Goal: Information Seeking & Learning: Learn about a topic

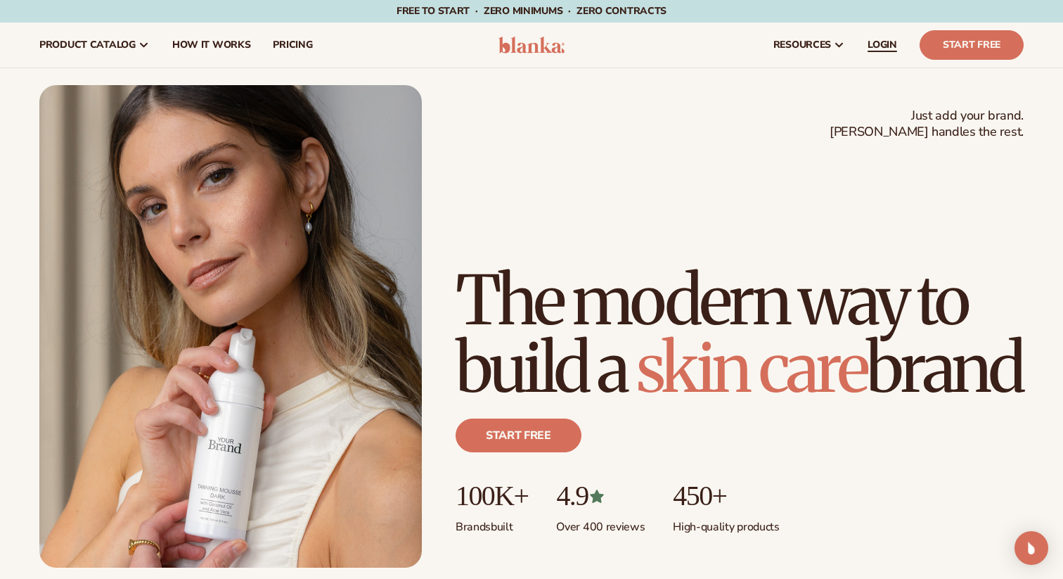
click at [883, 37] on link "LOGIN" at bounding box center [882, 44] width 52 height 45
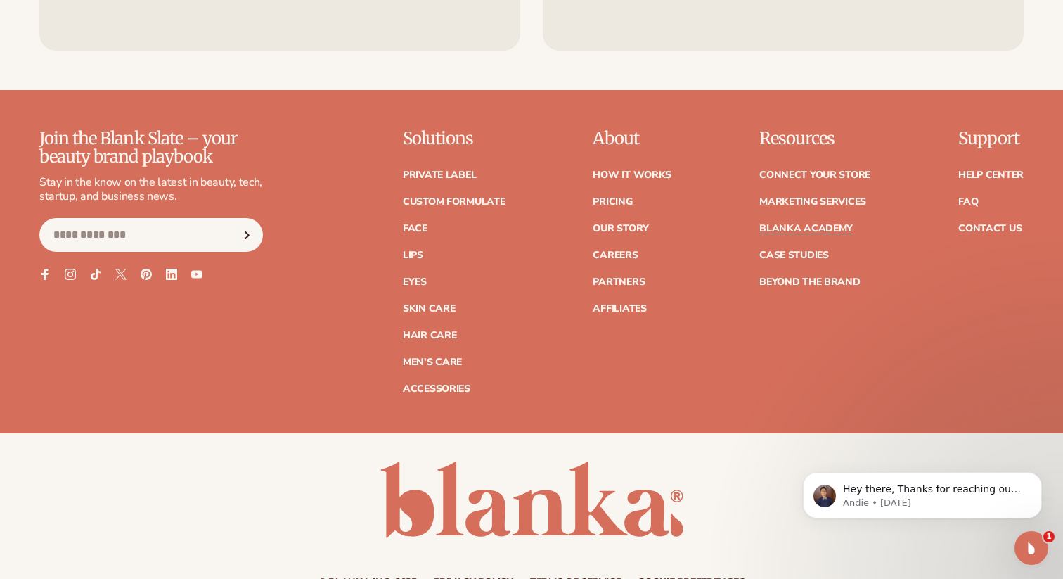
scroll to position [2869, 0]
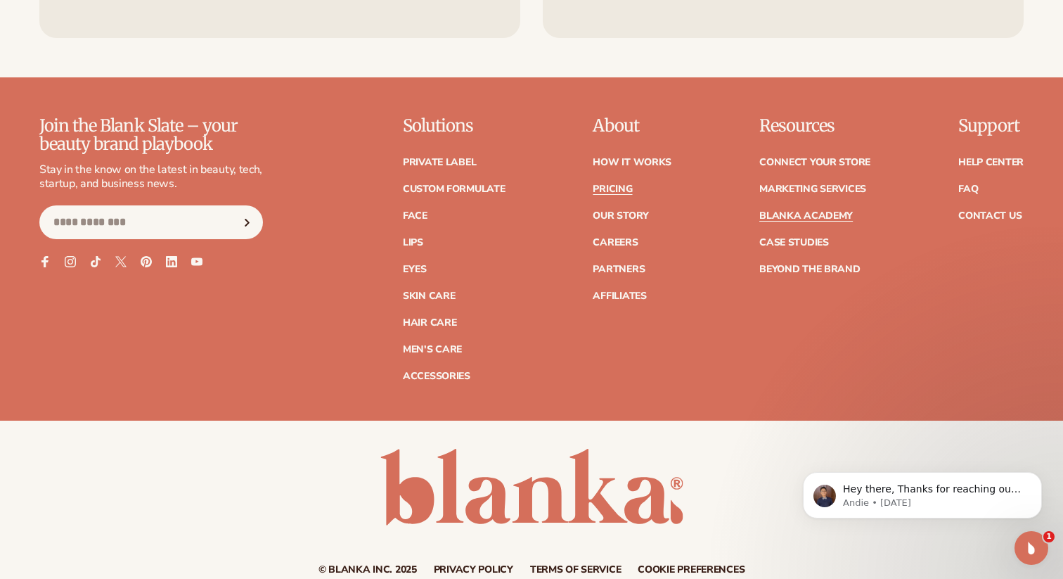
click at [621, 184] on link "Pricing" at bounding box center [612, 189] width 39 height 10
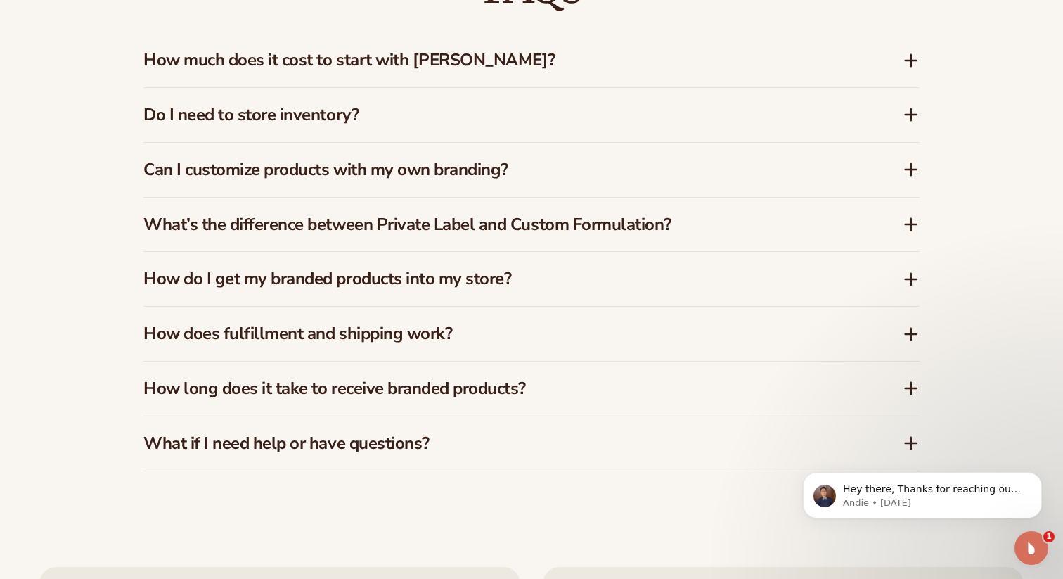
scroll to position [2146, 0]
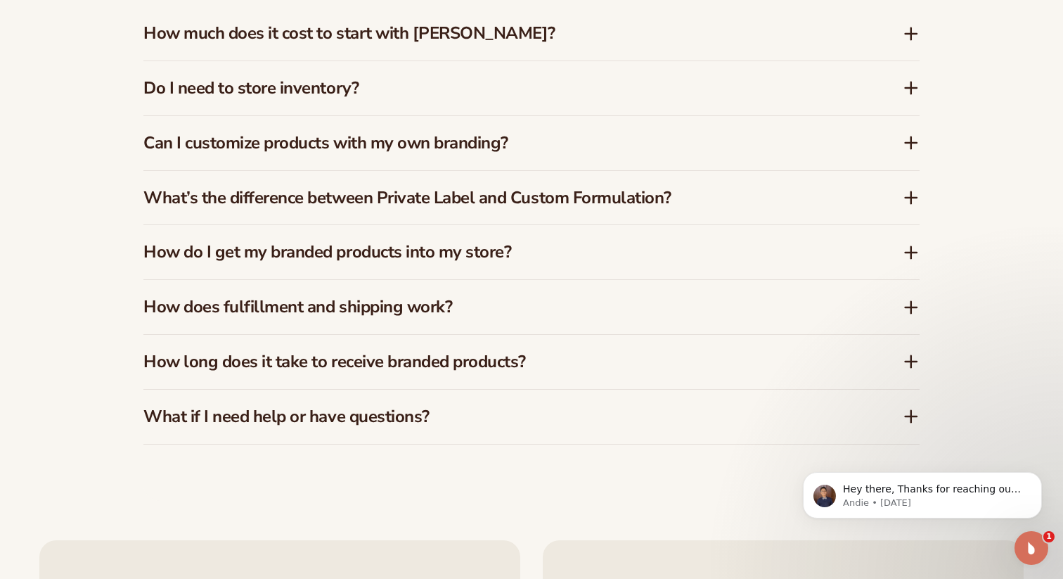
click at [545, 326] on div "How does fulfillment and shipping work?" at bounding box center [531, 307] width 776 height 54
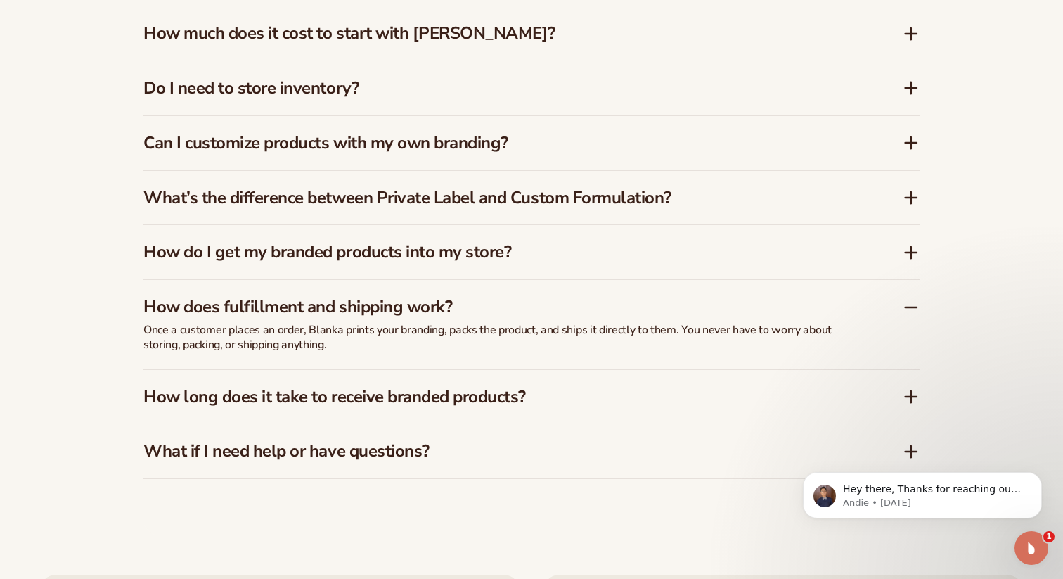
click at [566, 301] on h3 "How does fulfillment and shipping work?" at bounding box center [501, 307] width 717 height 20
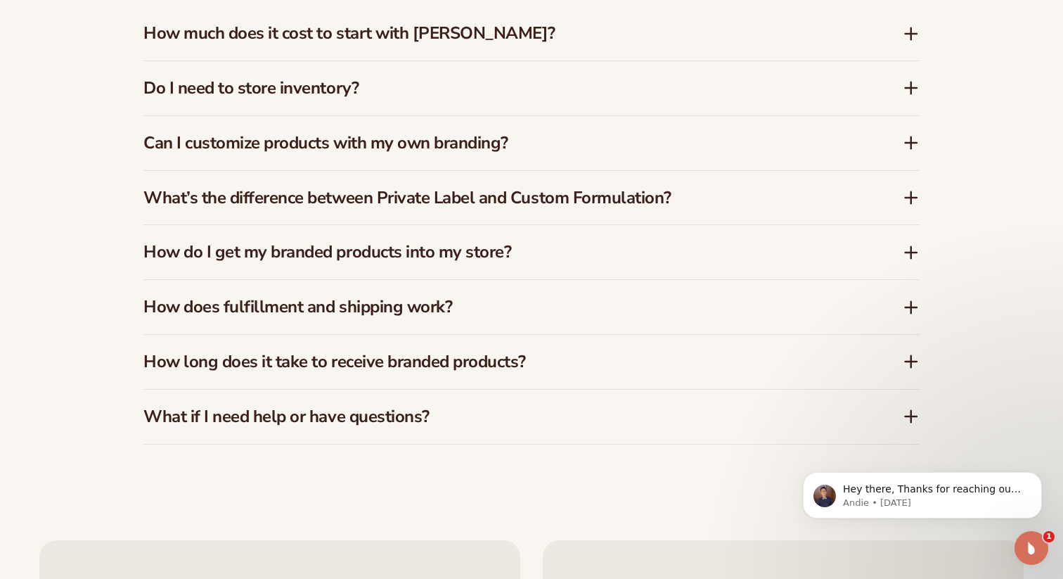
click at [564, 345] on div "How long does it take to receive branded products?" at bounding box center [531, 362] width 776 height 54
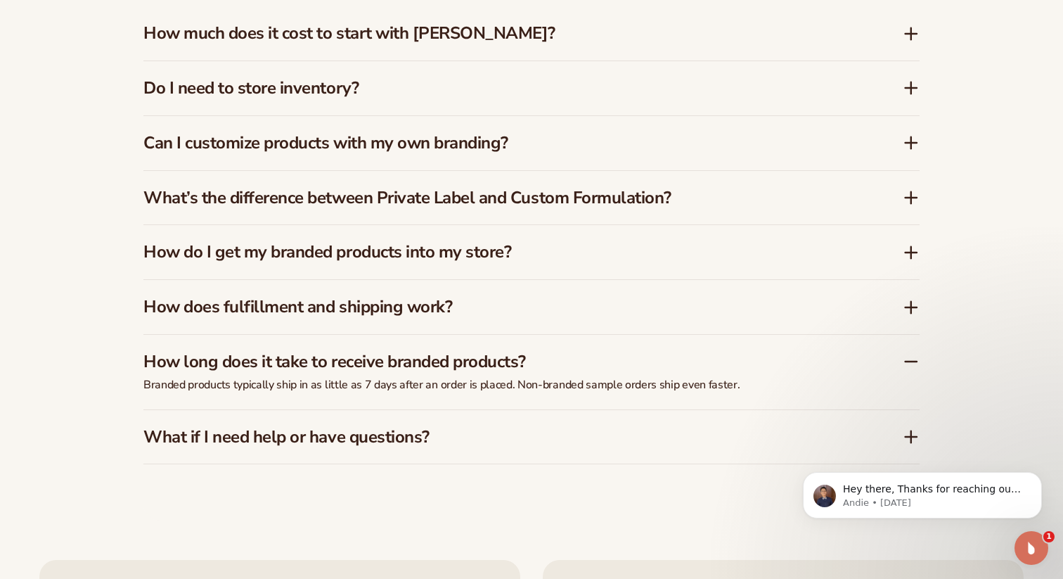
click at [498, 356] on h3 "How long does it take to receive branded products?" at bounding box center [501, 362] width 717 height 20
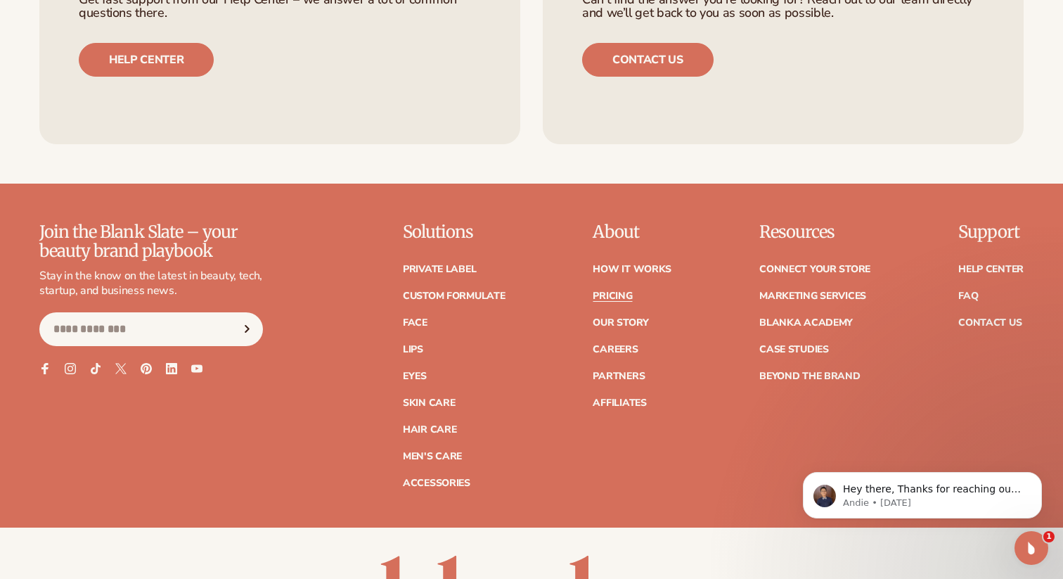
scroll to position [2993, 0]
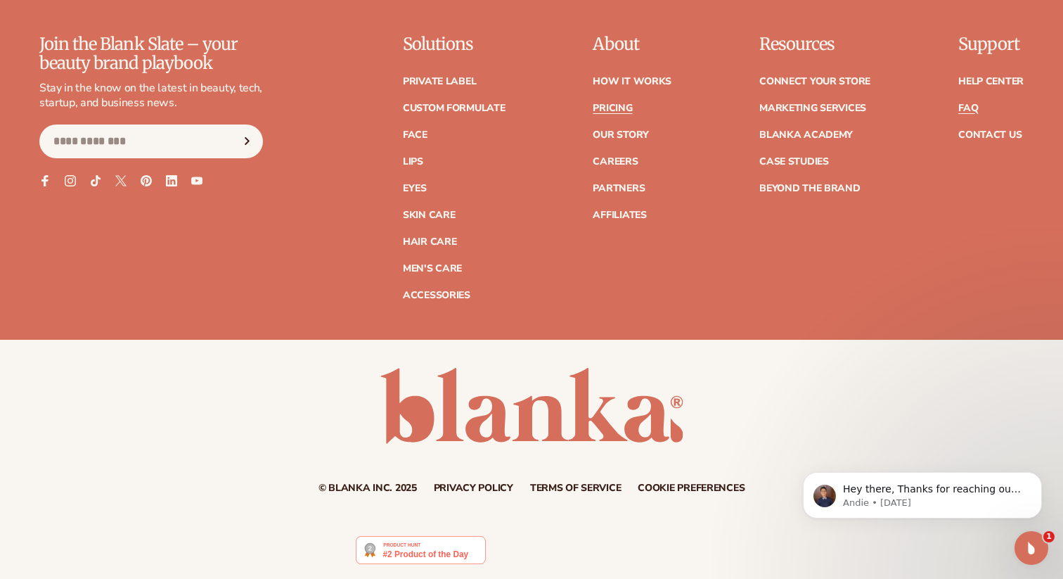
click at [969, 105] on link "FAQ" at bounding box center [968, 108] width 20 height 10
